Goal: Task Accomplishment & Management: Use online tool/utility

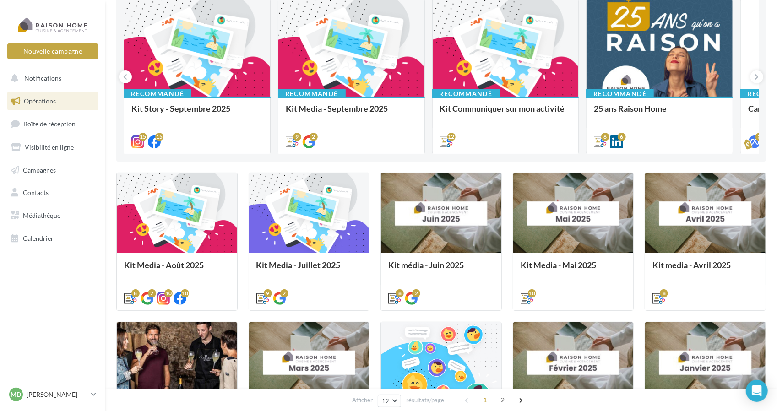
scroll to position [137, 0]
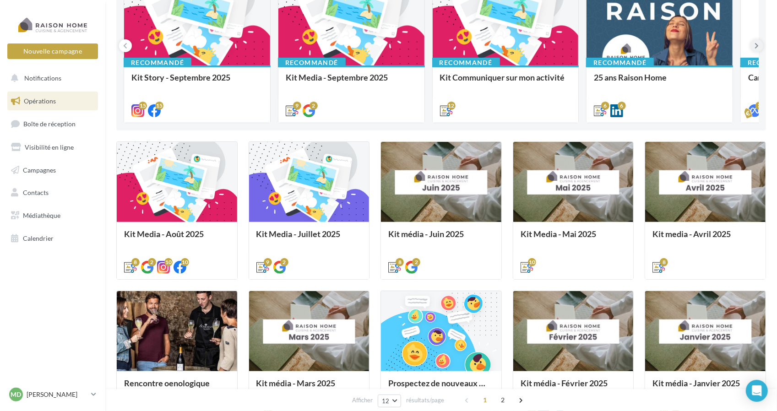
click at [760, 47] on button at bounding box center [757, 45] width 13 height 13
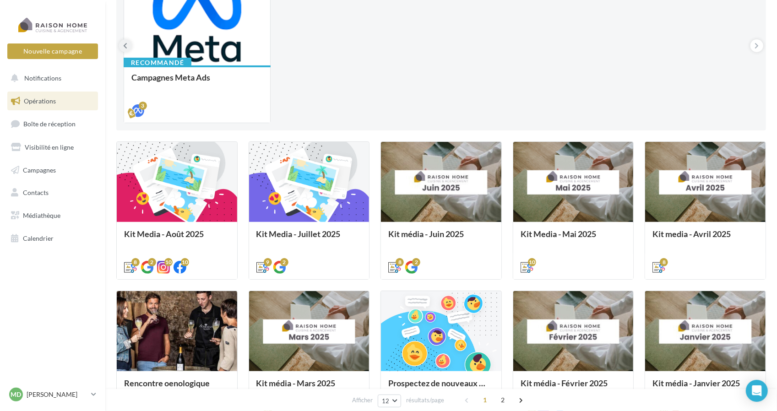
click at [128, 45] on button at bounding box center [125, 45] width 13 height 13
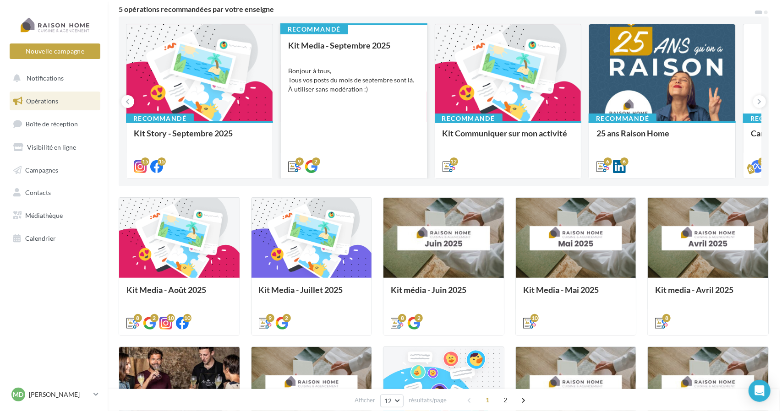
scroll to position [46, 0]
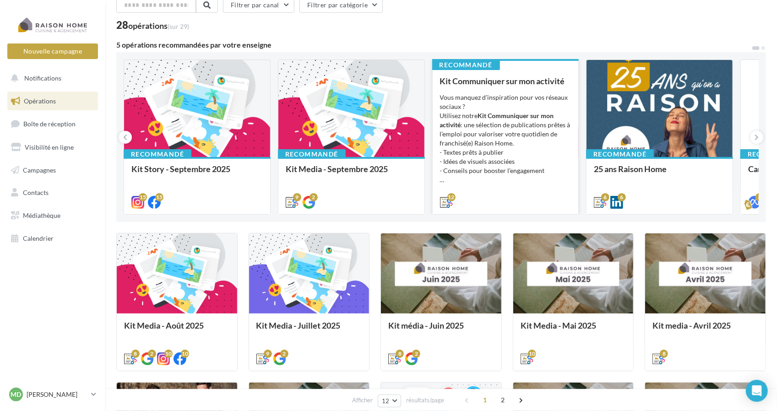
click at [508, 133] on div "Vous manquez d’inspiration pour vos réseaux sociaux ? Utilisez notre Kit Commun…" at bounding box center [505, 139] width 131 height 92
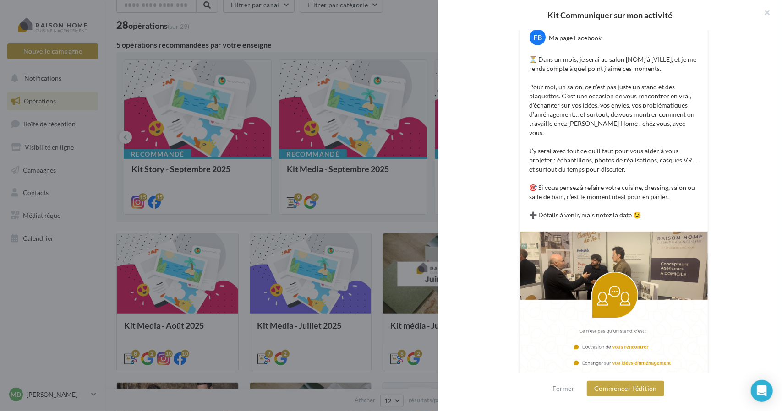
scroll to position [137, 0]
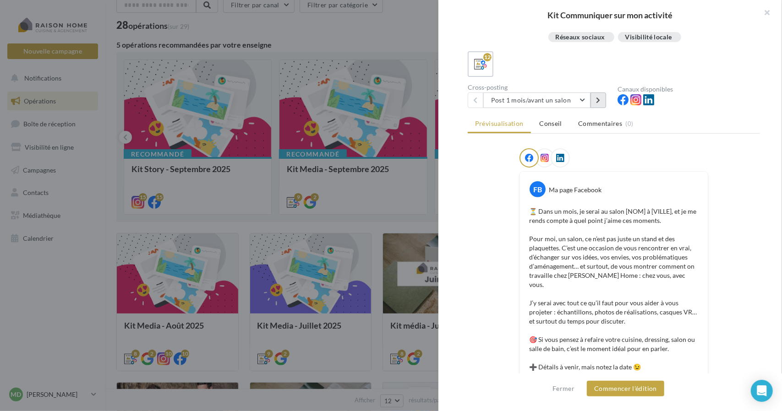
click at [602, 101] on button at bounding box center [599, 101] width 16 height 16
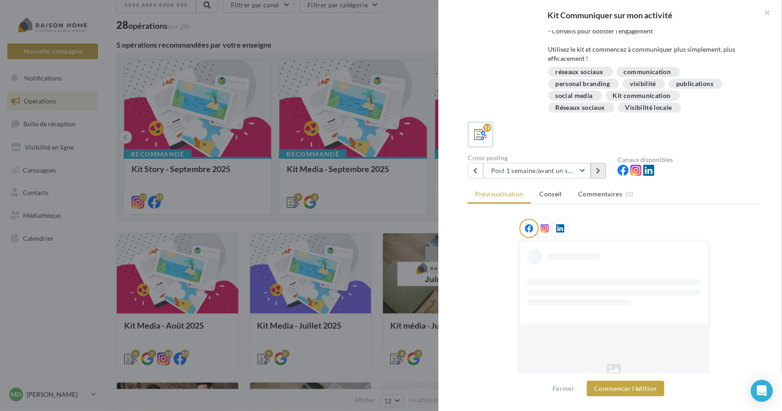
scroll to position [92, 0]
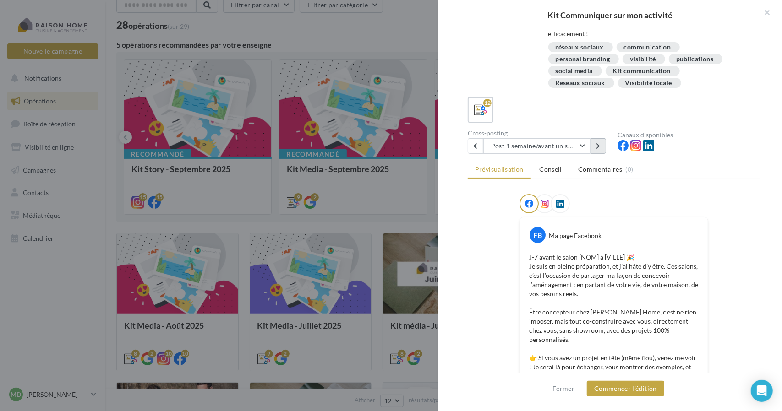
click at [602, 145] on button at bounding box center [599, 146] width 16 height 16
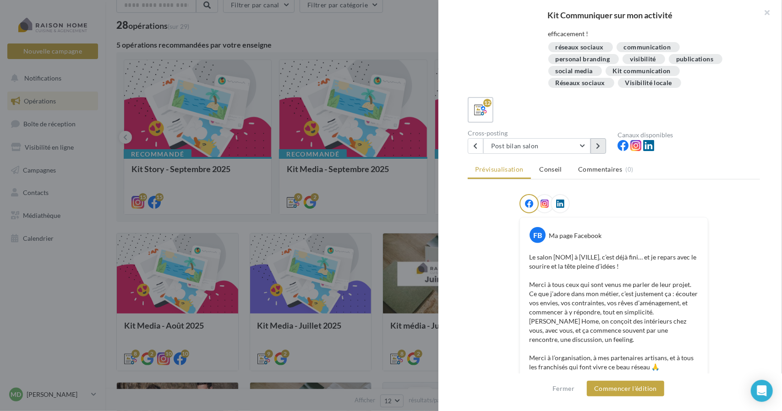
click at [602, 148] on button at bounding box center [599, 146] width 16 height 16
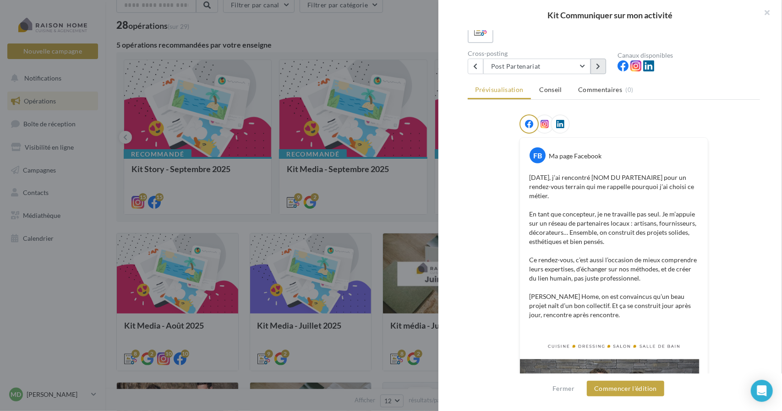
scroll to position [150, 0]
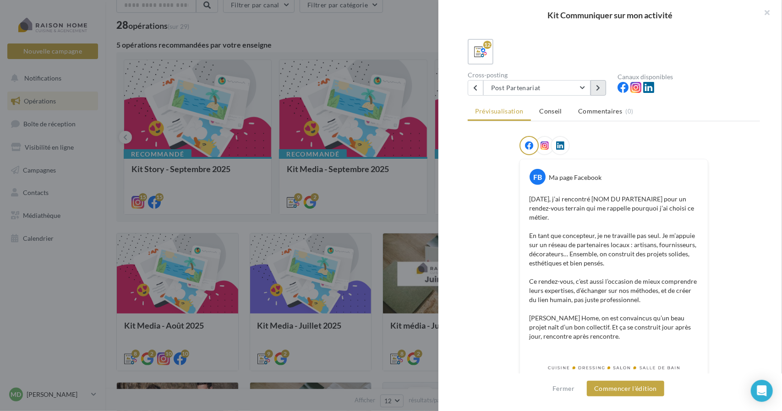
click at [599, 87] on icon at bounding box center [598, 88] width 4 height 6
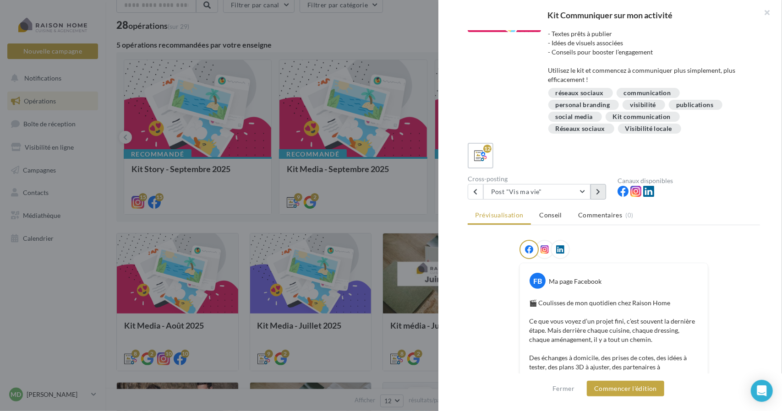
scroll to position [0, 0]
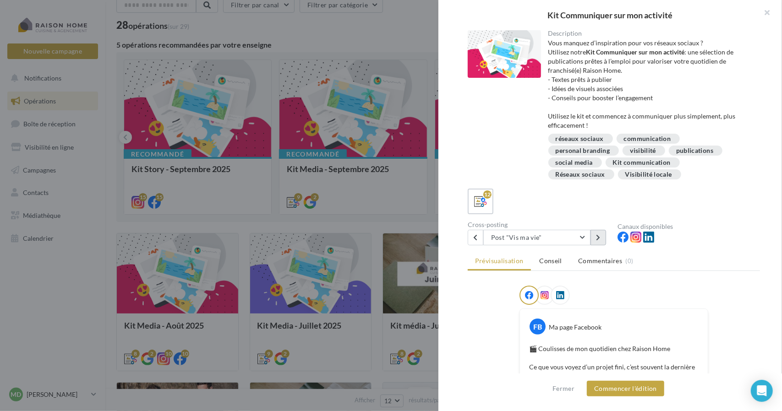
click at [599, 241] on button at bounding box center [599, 238] width 16 height 16
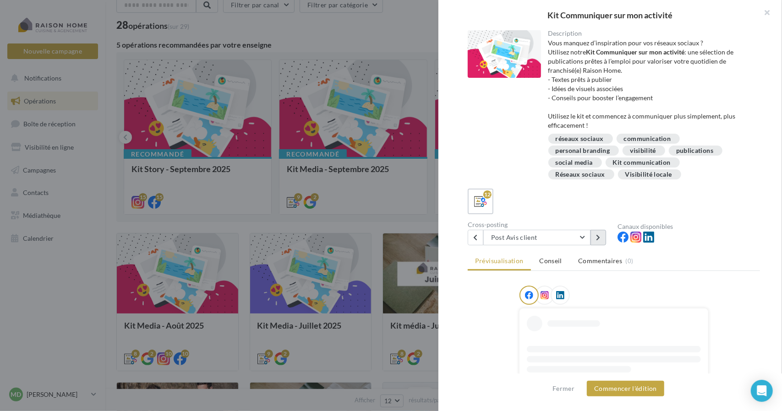
click at [599, 241] on button at bounding box center [599, 238] width 16 height 16
click at [760, 10] on button "button" at bounding box center [763, 13] width 37 height 27
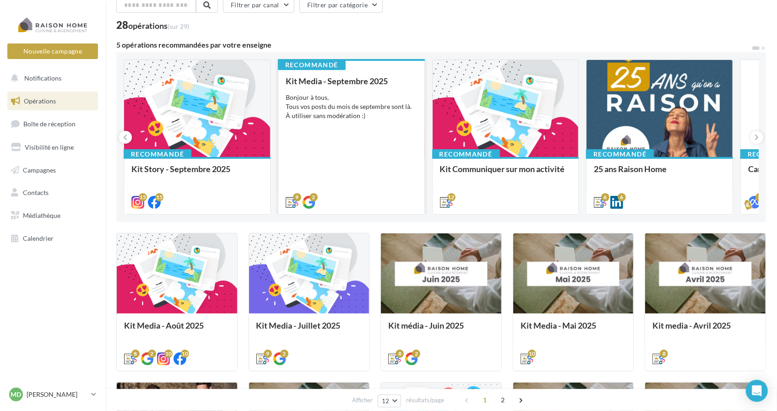
click at [324, 109] on div "Bonjour à tous, Tous vos posts du mois de septembre sont là. À utiliser sans mo…" at bounding box center [351, 106] width 131 height 27
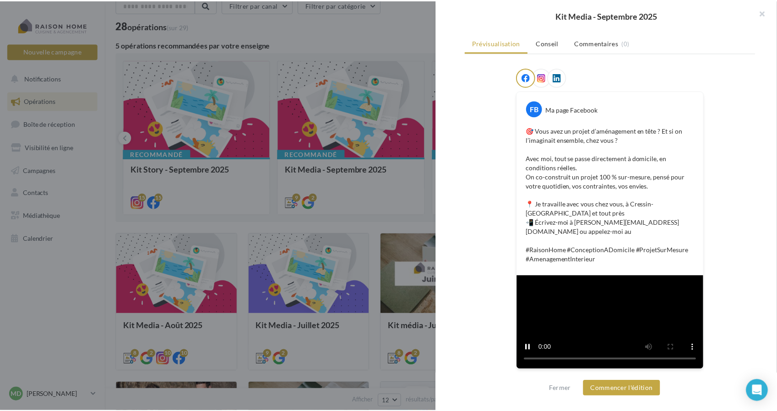
scroll to position [88, 0]
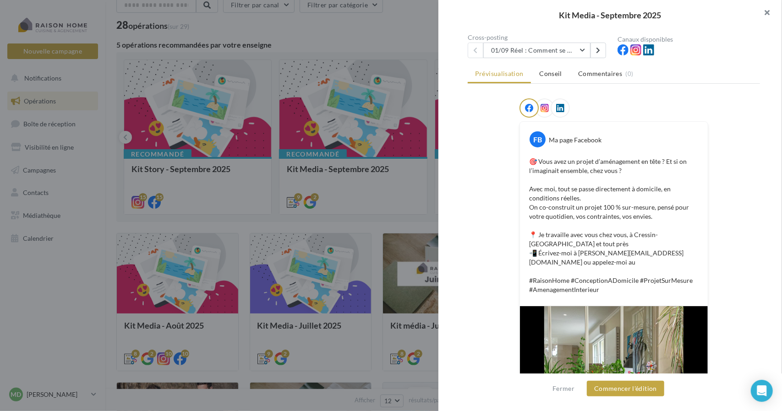
click at [772, 10] on button "button" at bounding box center [763, 13] width 37 height 27
